Goal: Task Accomplishment & Management: Complete application form

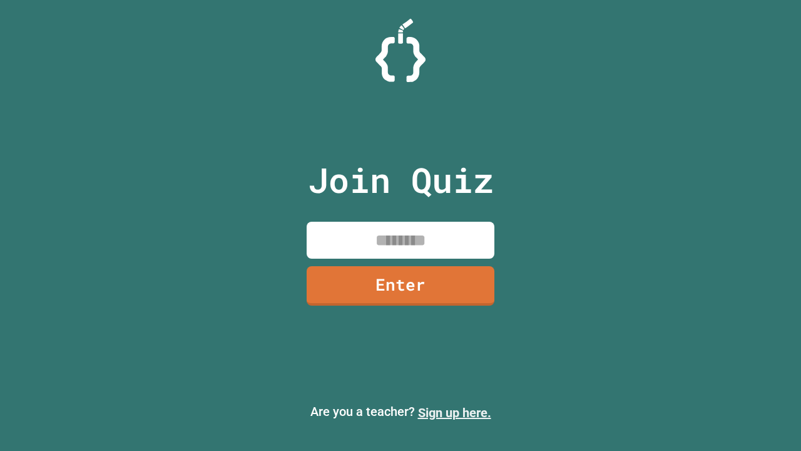
click at [454, 413] on link "Sign up here." at bounding box center [454, 412] width 73 height 15
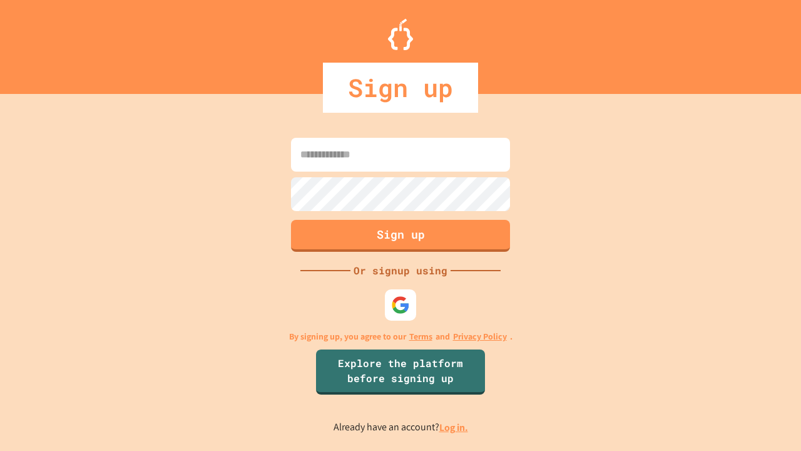
click at [454, 427] on link "Log in." at bounding box center [453, 427] width 29 height 13
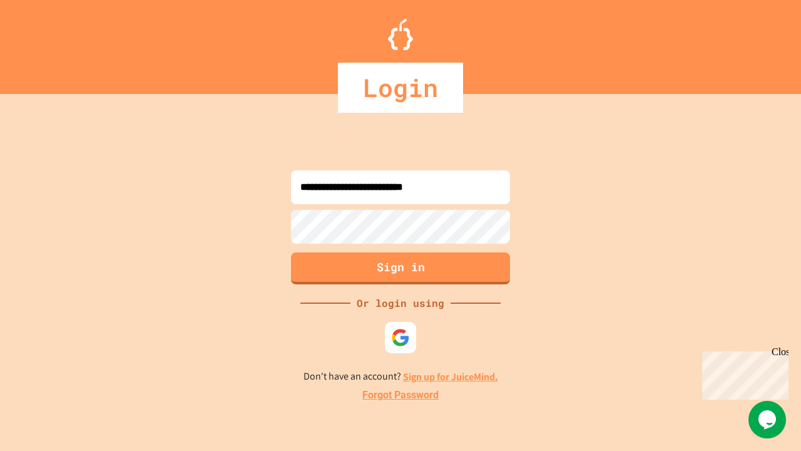
type input "**********"
